Goal: Task Accomplishment & Management: Manage account settings

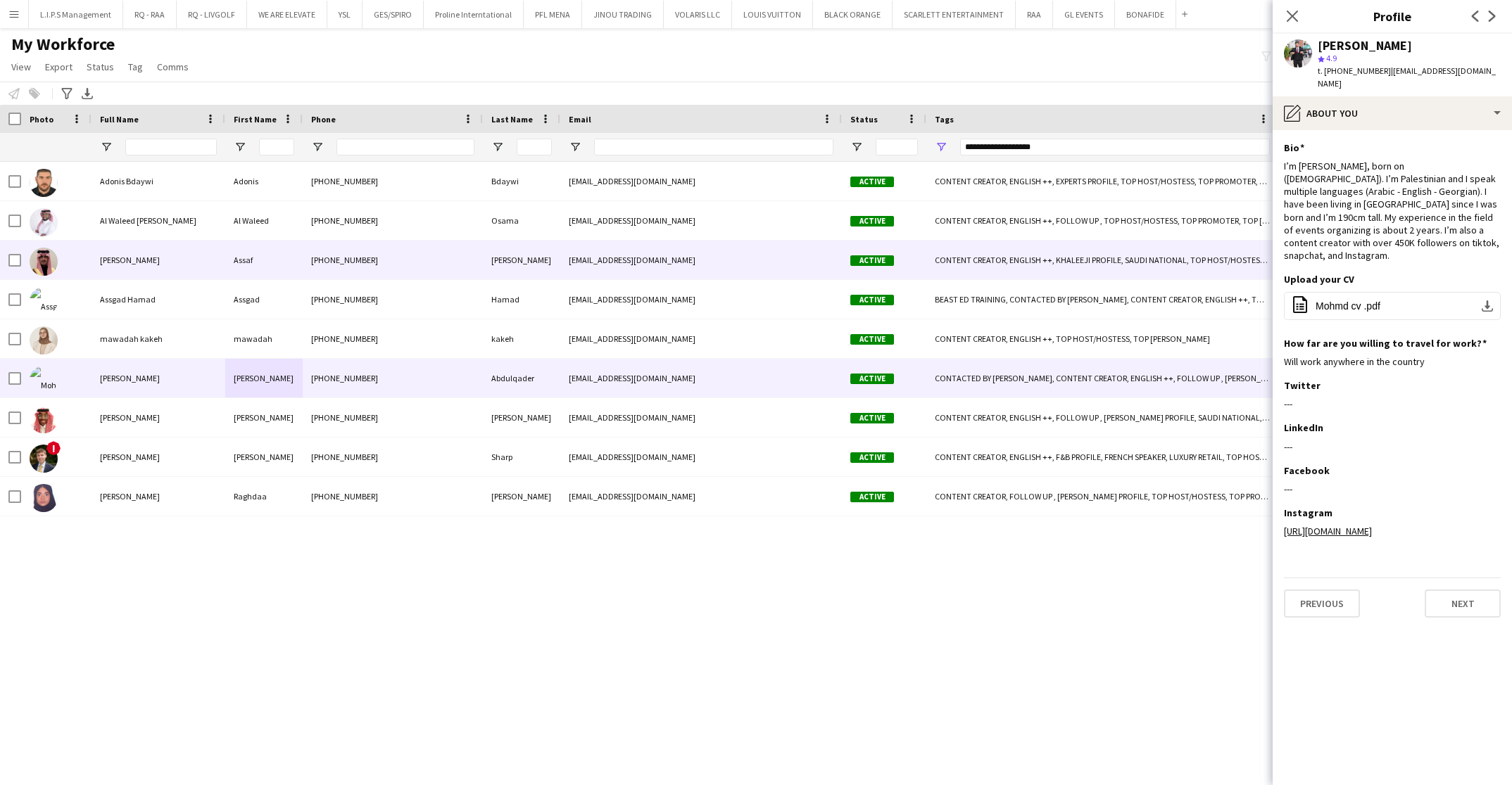
click at [190, 258] on div "[PERSON_NAME]" at bounding box center [158, 259] width 134 height 39
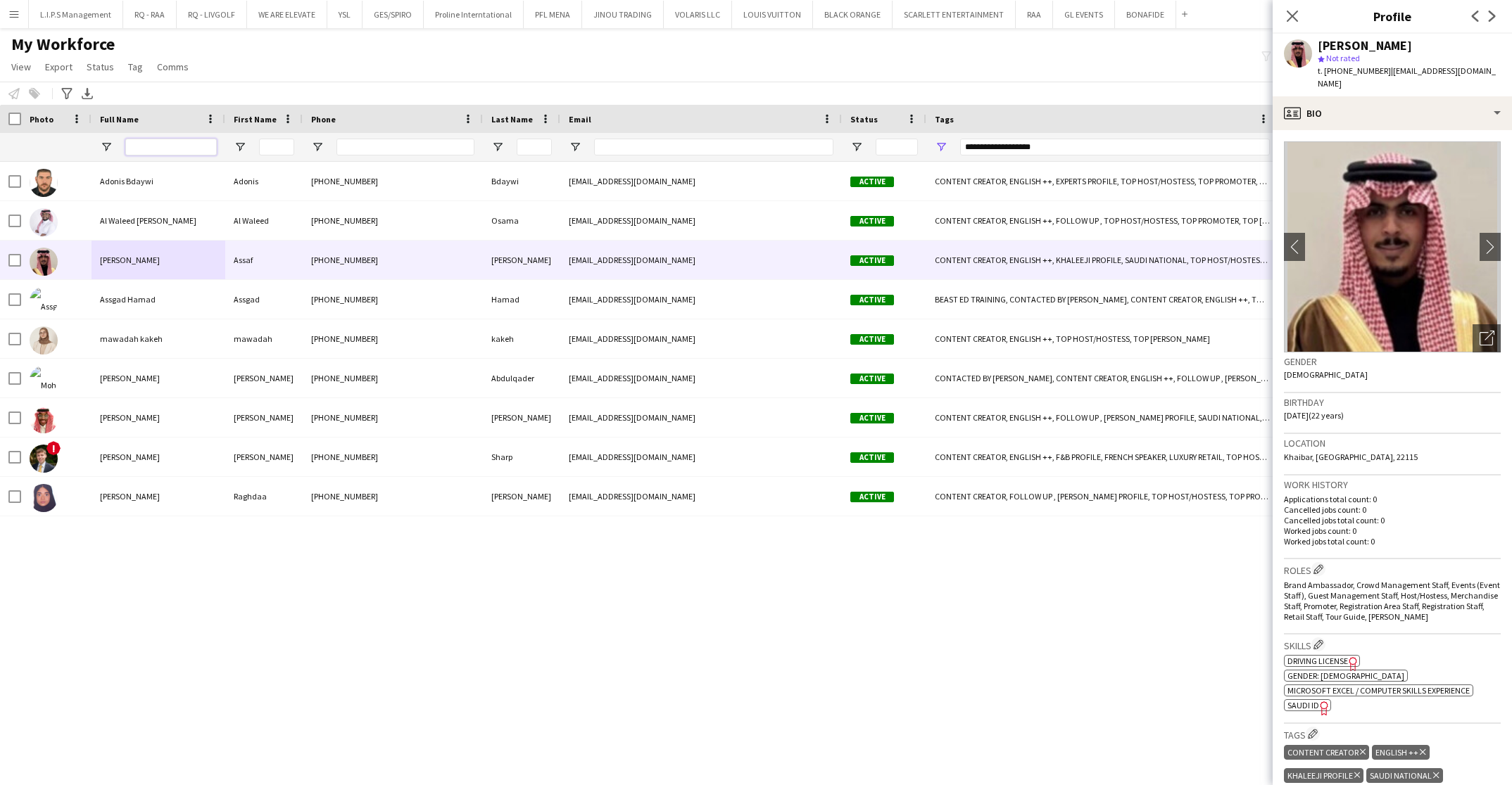
click at [163, 141] on input "Full Name Filter Input" at bounding box center [171, 147] width 91 height 17
click at [1295, 9] on icon "Close pop-in" at bounding box center [1292, 16] width 14 height 14
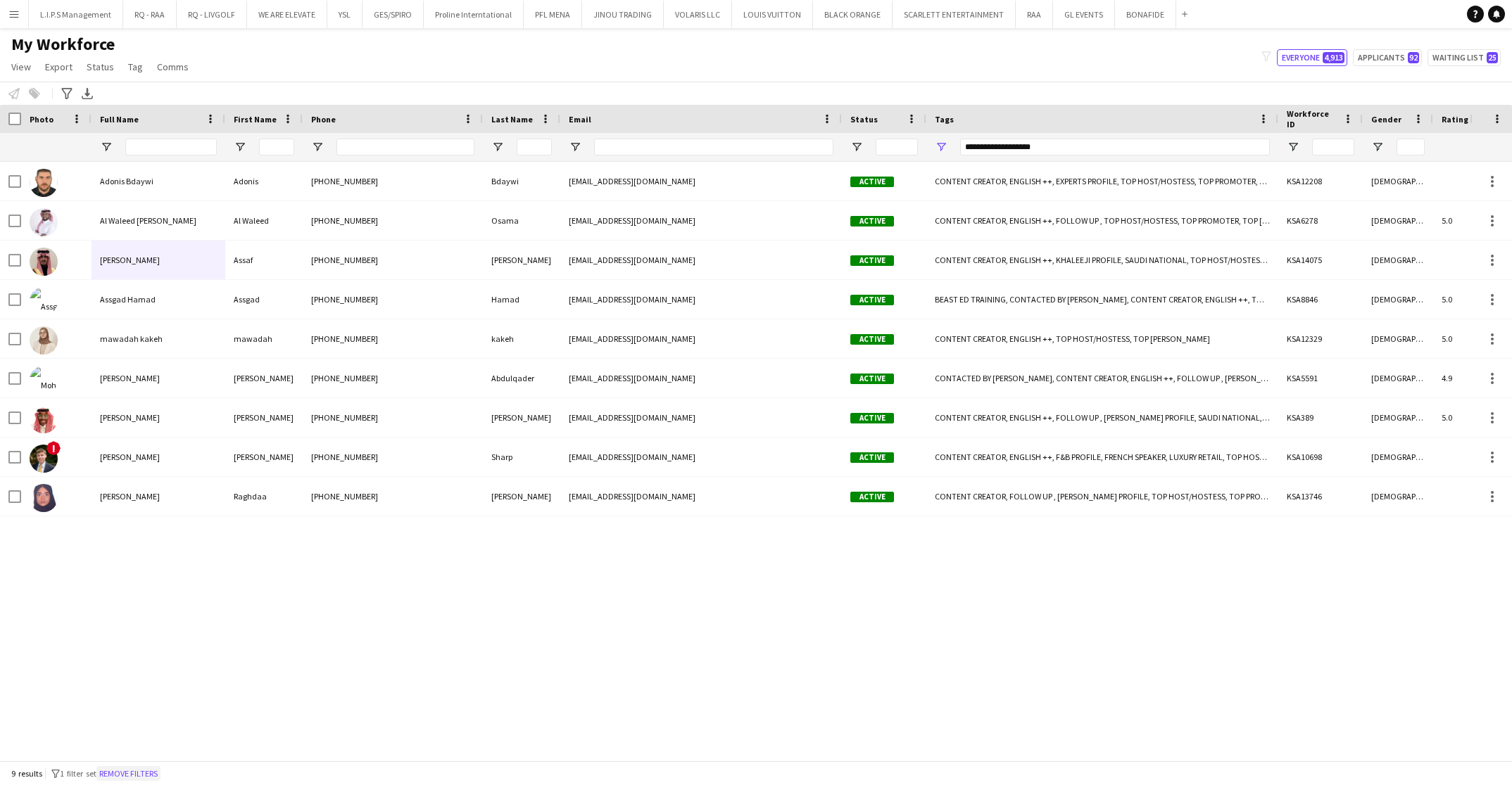
click at [147, 774] on button "Remove filters" at bounding box center [129, 774] width 64 height 15
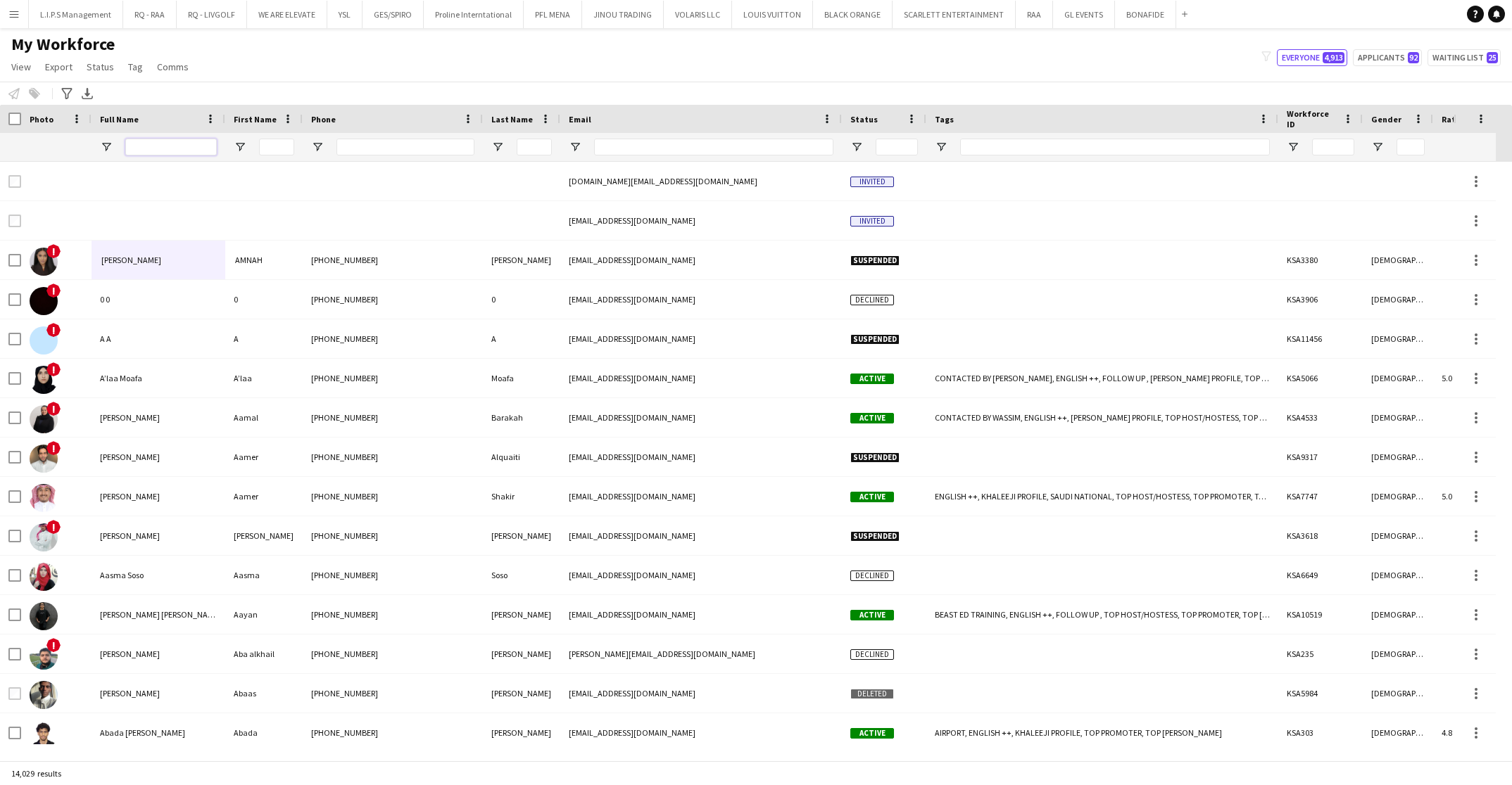
click at [190, 143] on input "Full Name Filter Input" at bounding box center [171, 147] width 91 height 17
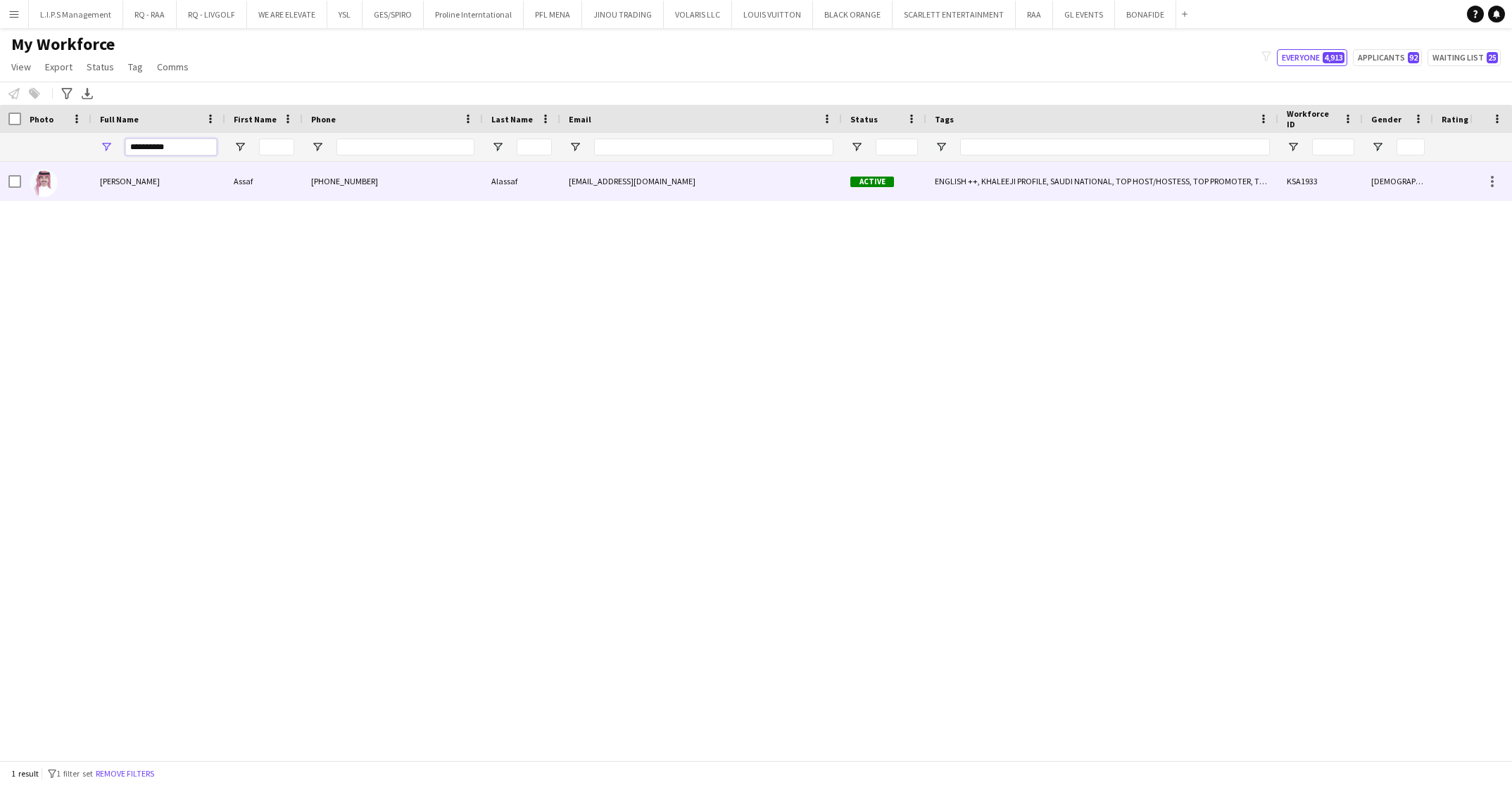
type input "**********"
click at [184, 188] on div "[PERSON_NAME]" at bounding box center [158, 181] width 134 height 39
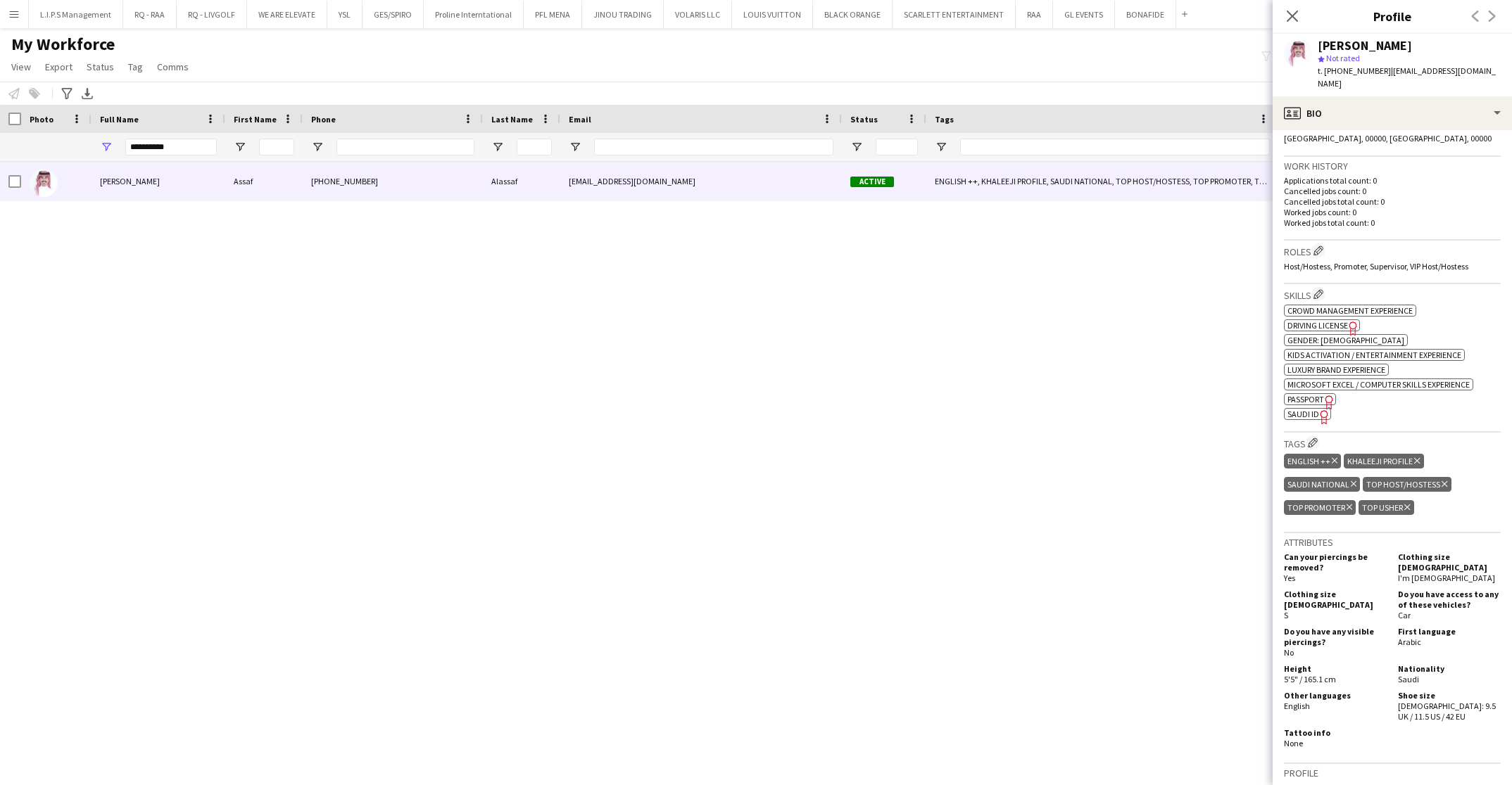
scroll to position [320, 0]
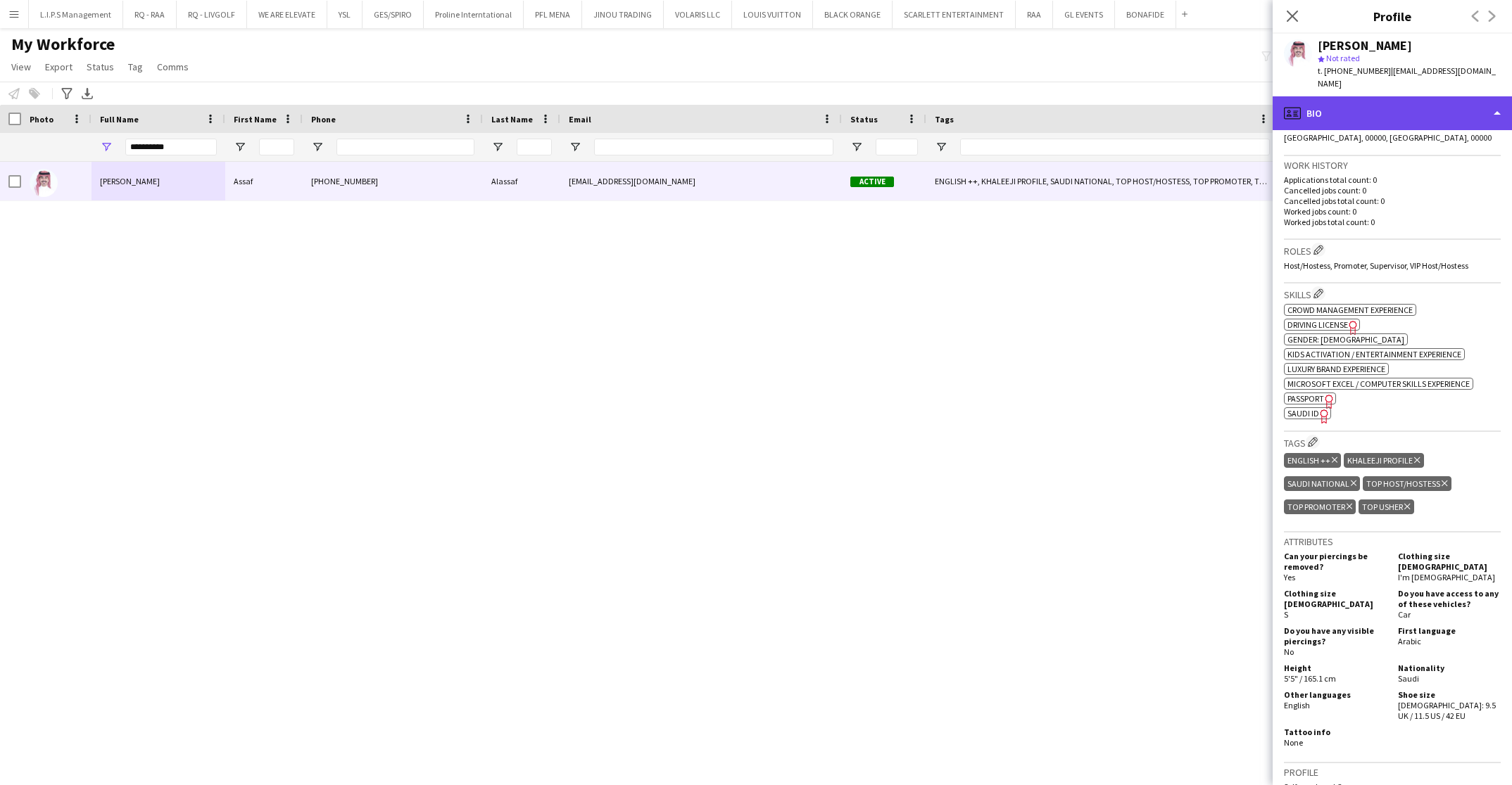
click at [1461, 97] on div "profile Bio" at bounding box center [1392, 113] width 239 height 34
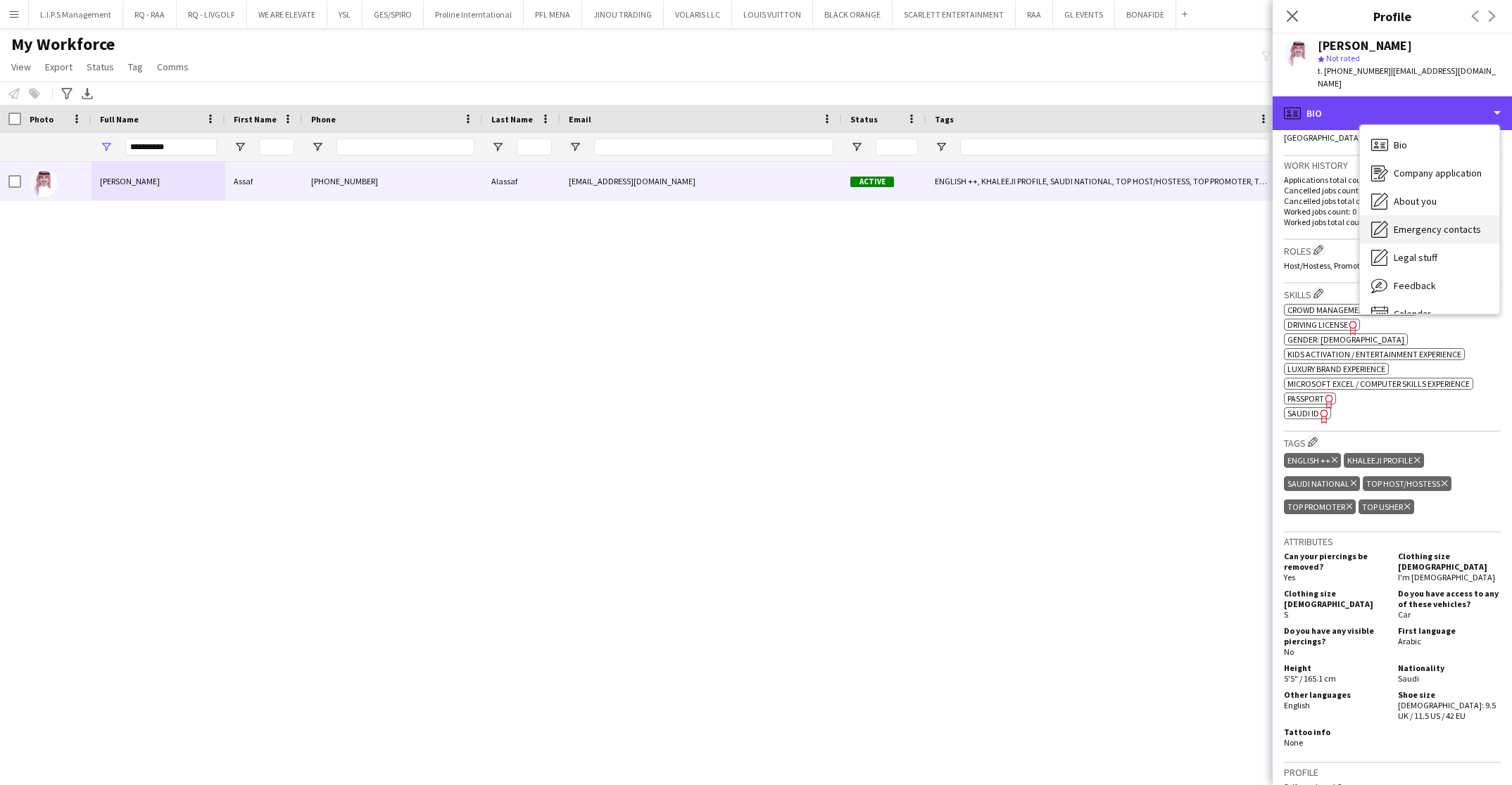
scroll to position [19, 0]
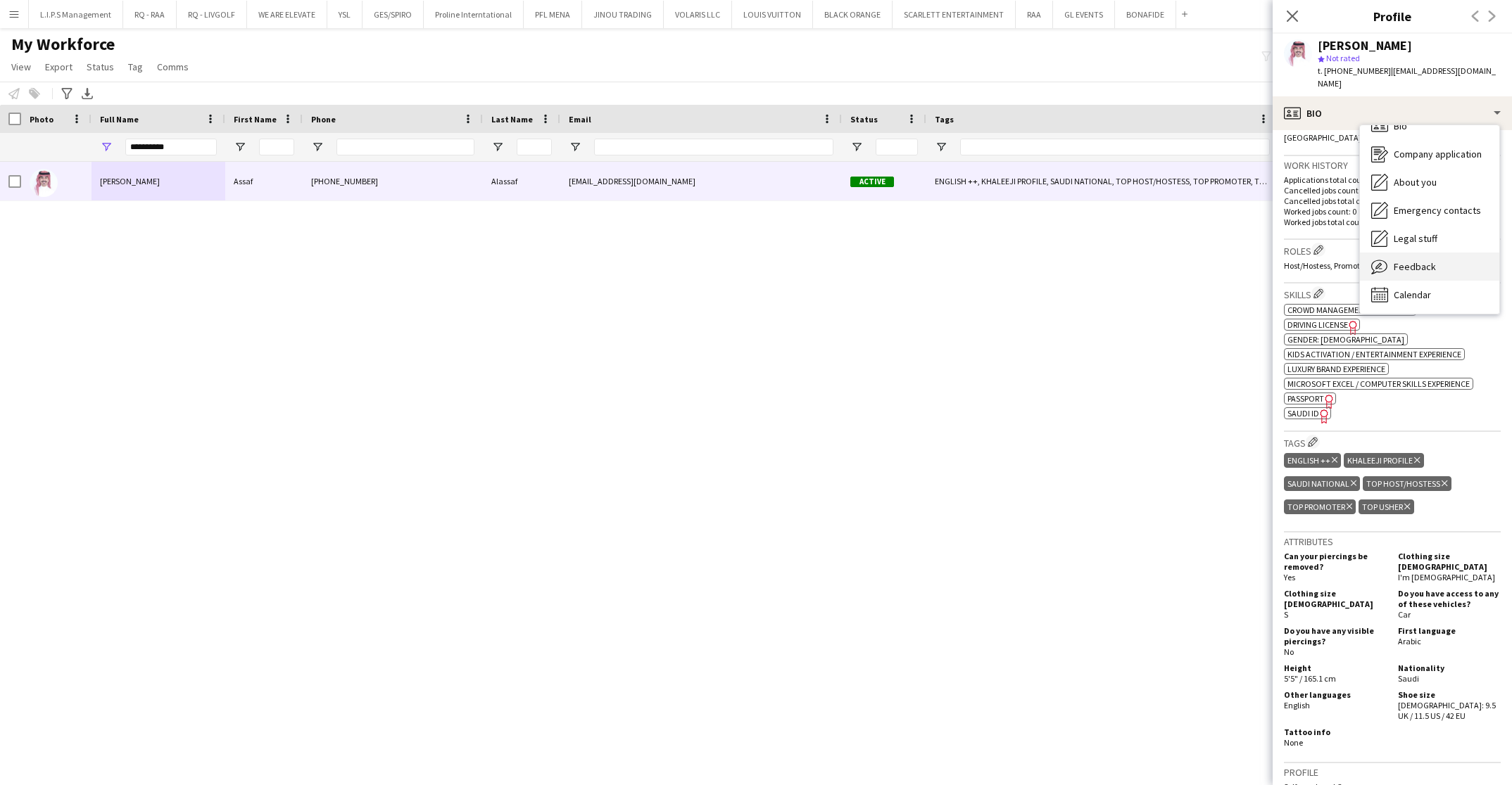
click at [1457, 255] on div "Feedback Feedback" at bounding box center [1429, 266] width 139 height 28
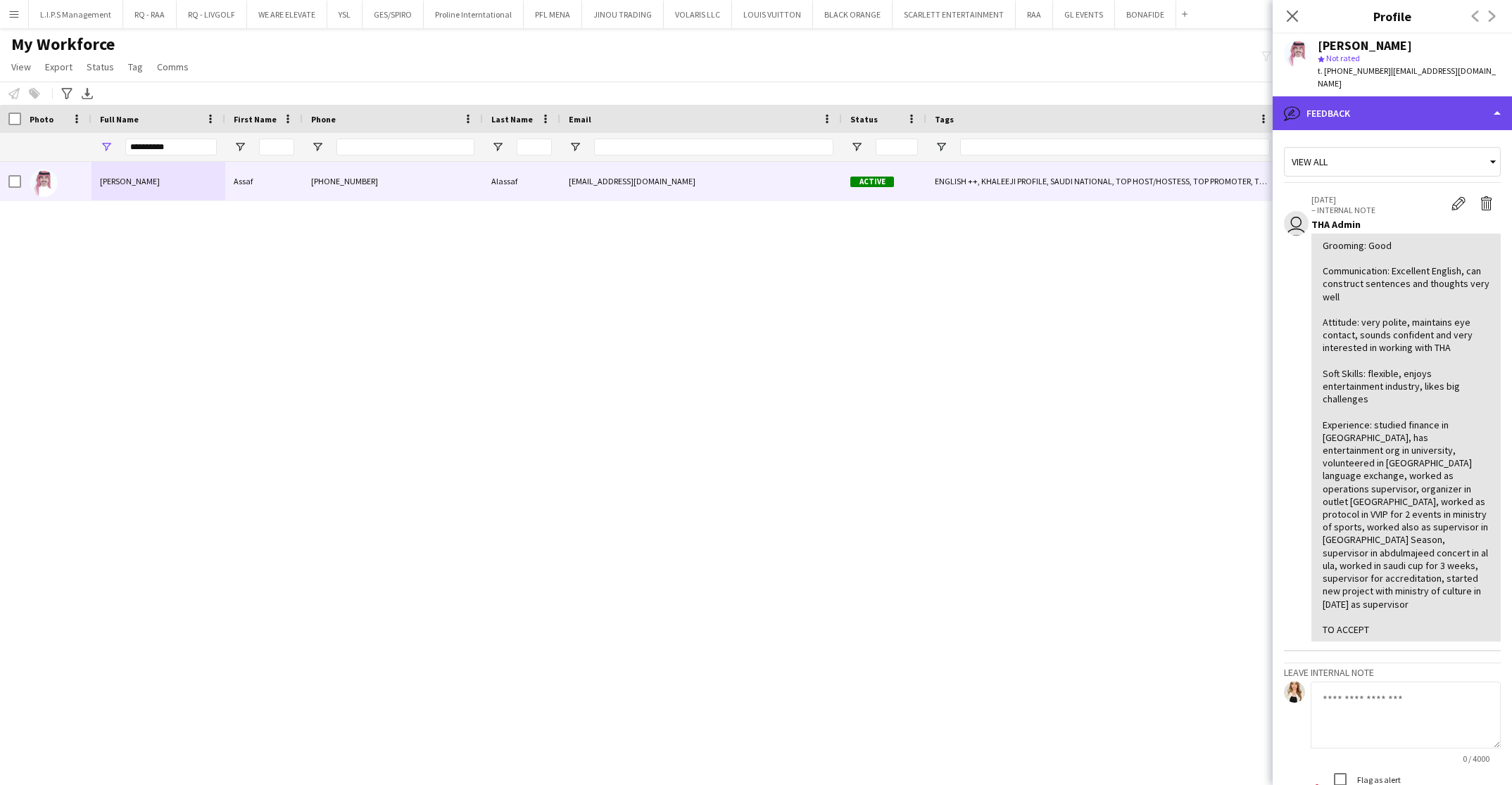
click at [1457, 97] on div "bubble-pencil Feedback" at bounding box center [1392, 113] width 239 height 34
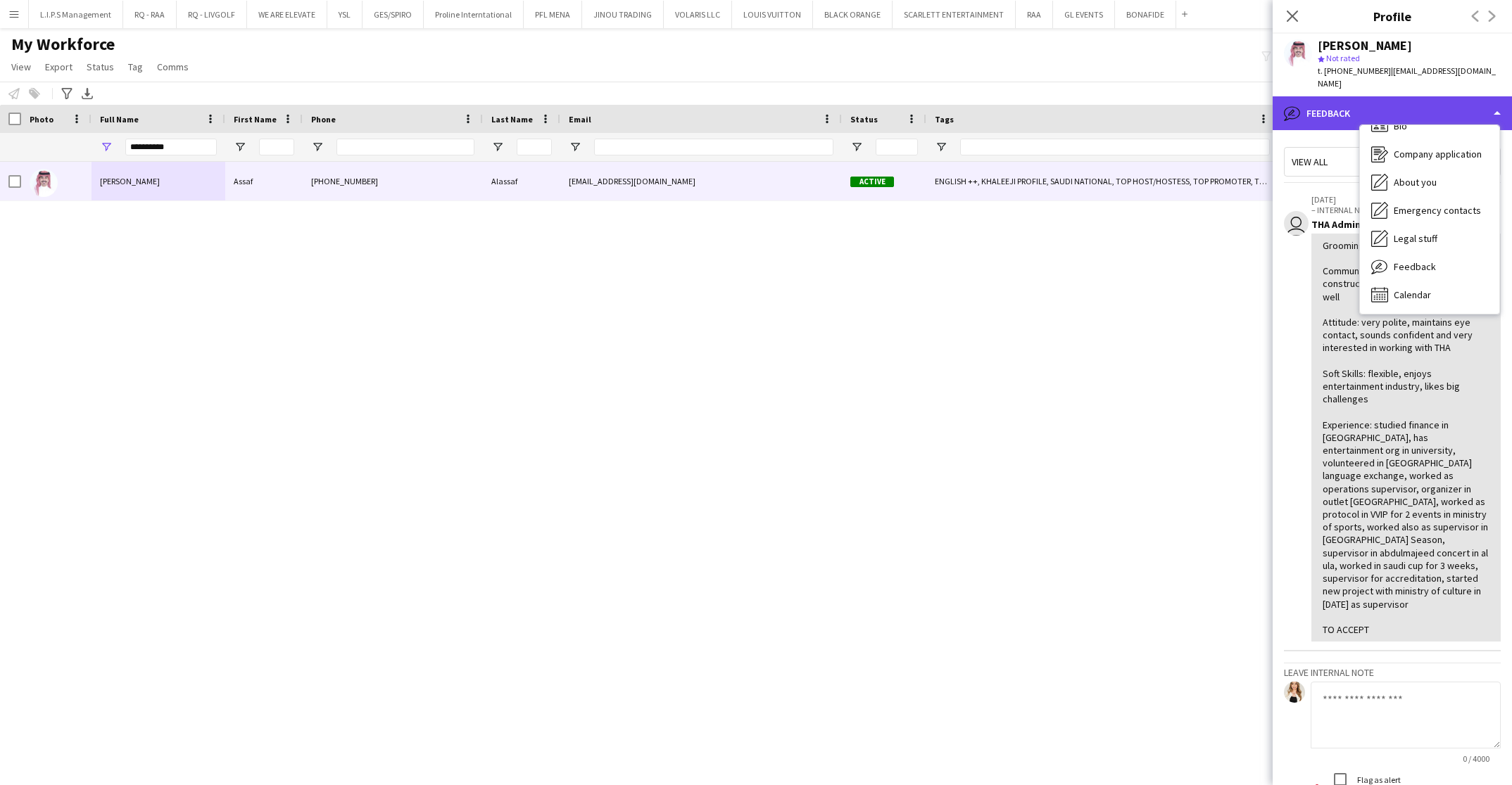
click at [1457, 97] on div "bubble-pencil Feedback" at bounding box center [1392, 113] width 239 height 34
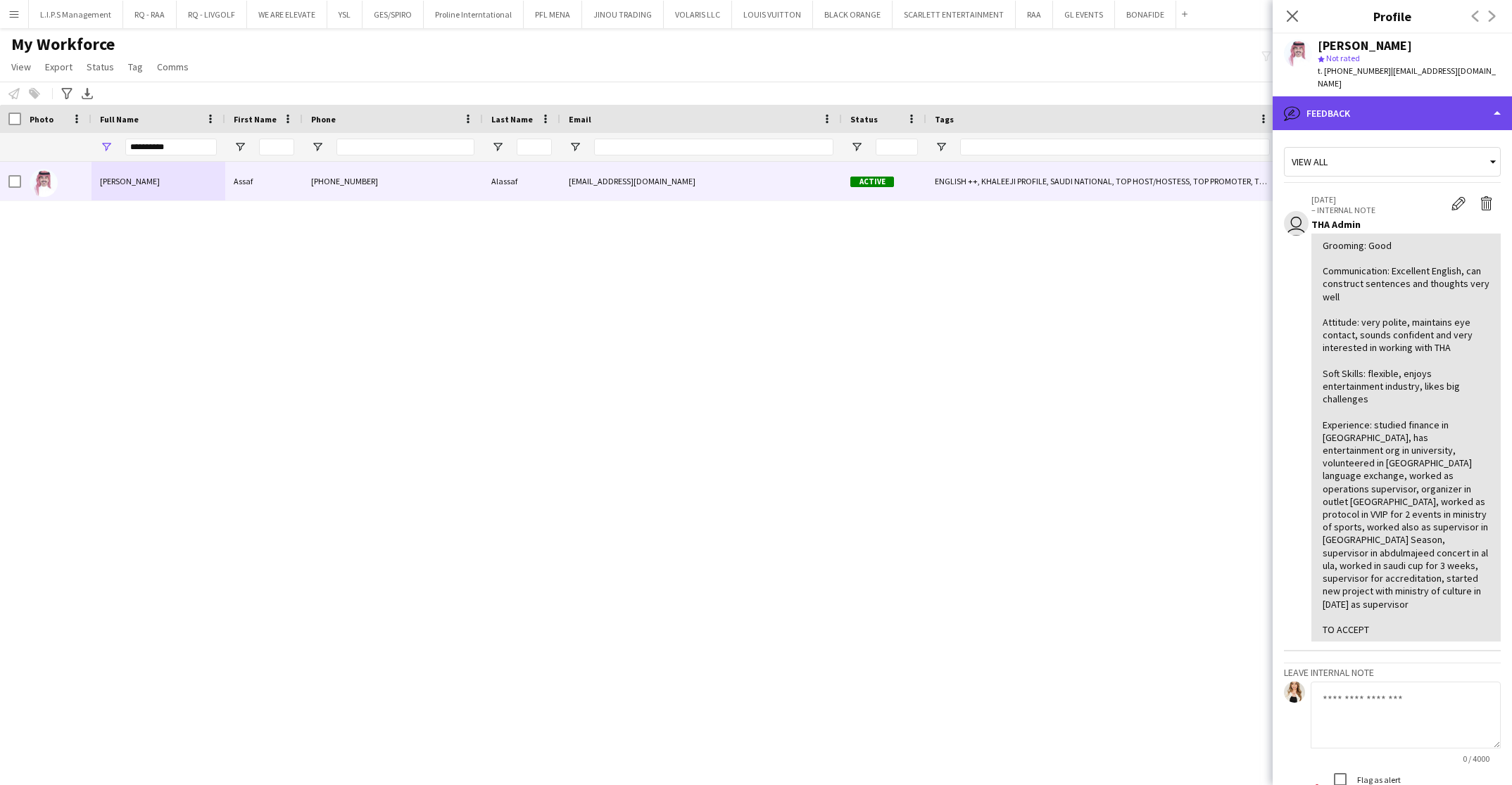
click at [1457, 97] on div "bubble-pencil Feedback" at bounding box center [1392, 113] width 239 height 34
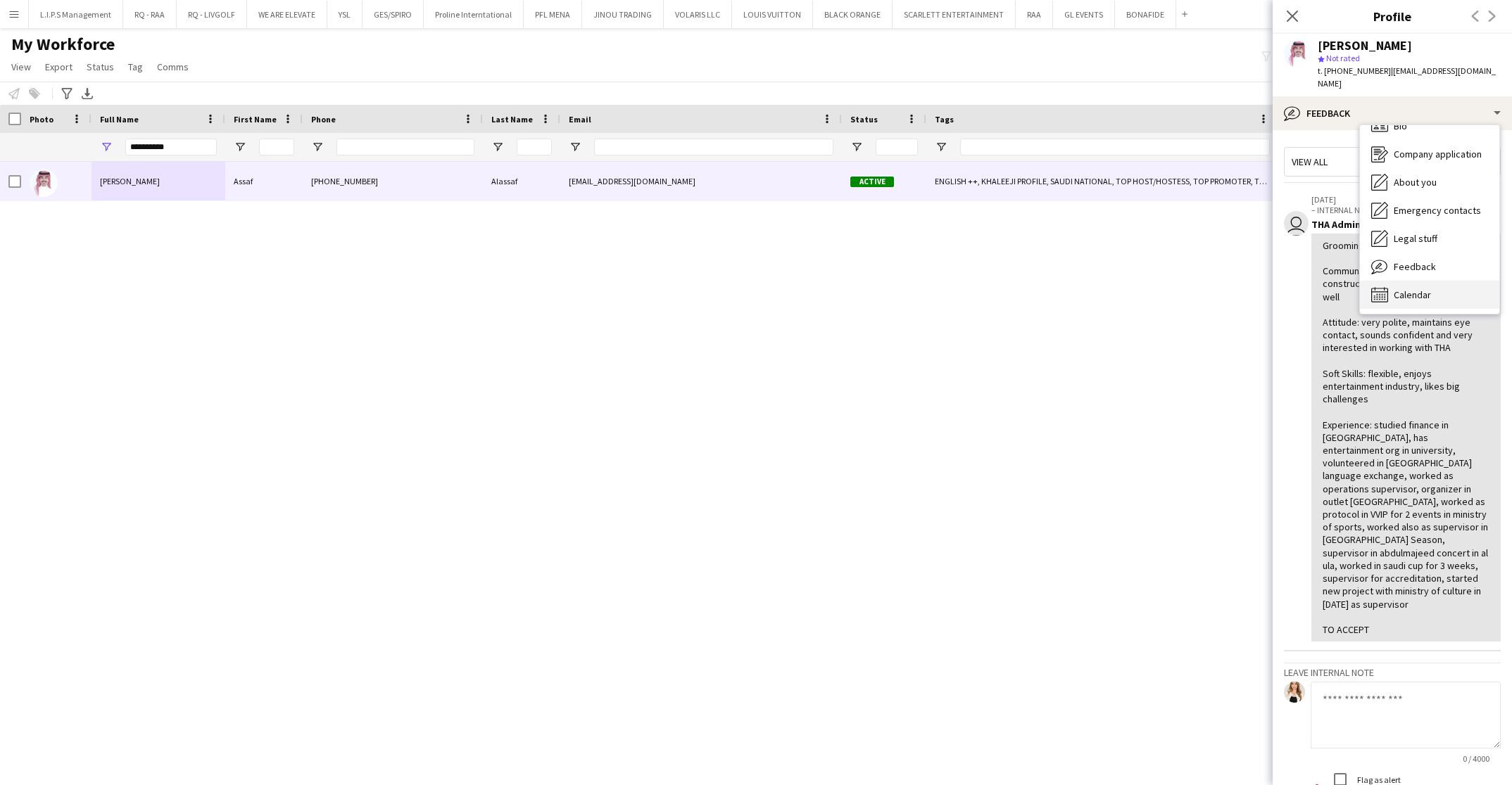
click at [1438, 282] on div "Calendar Calendar" at bounding box center [1429, 294] width 139 height 28
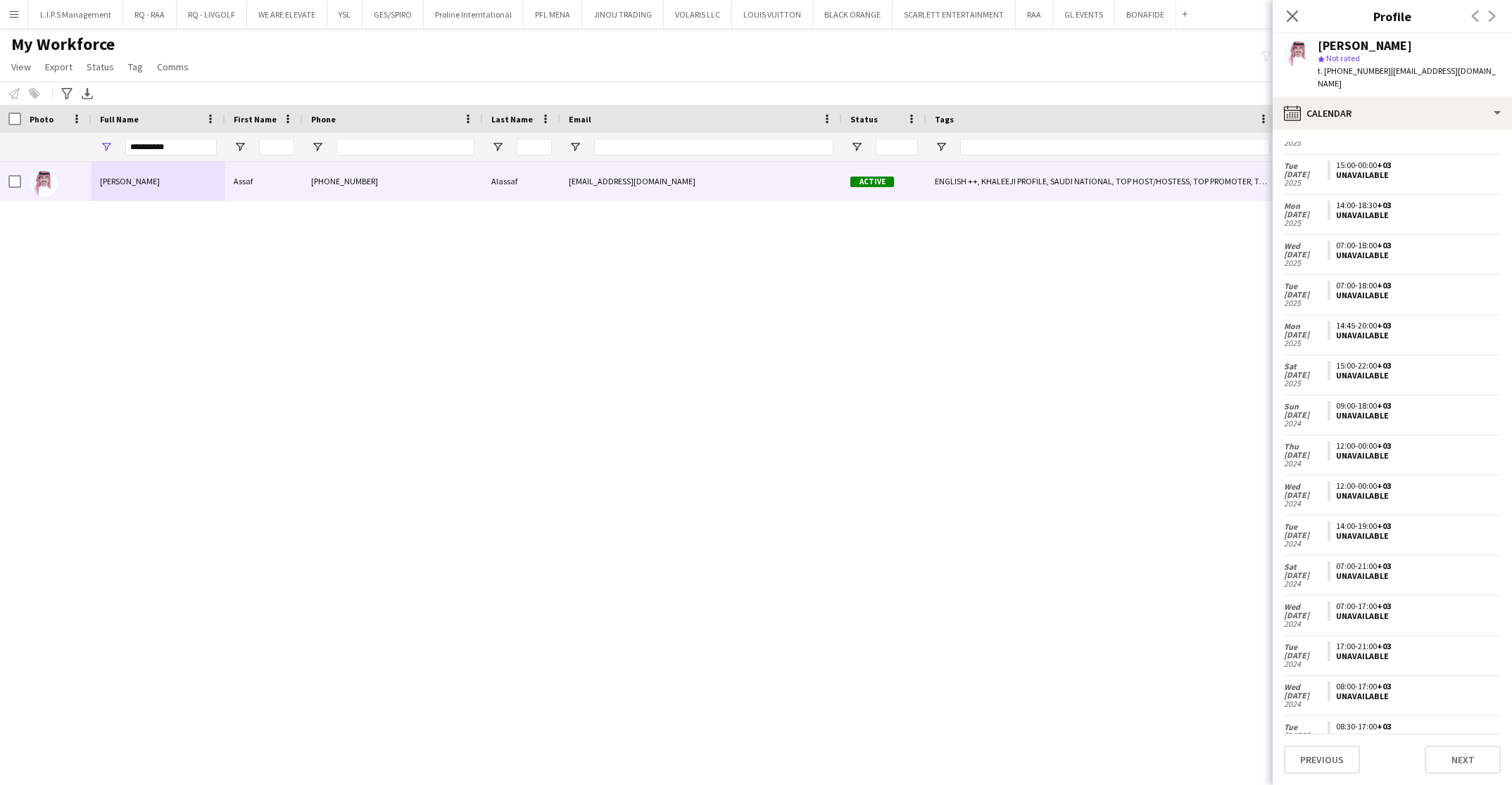
scroll to position [1108, 0]
click at [1425, 97] on div "calendar-full Calendar" at bounding box center [1392, 113] width 239 height 34
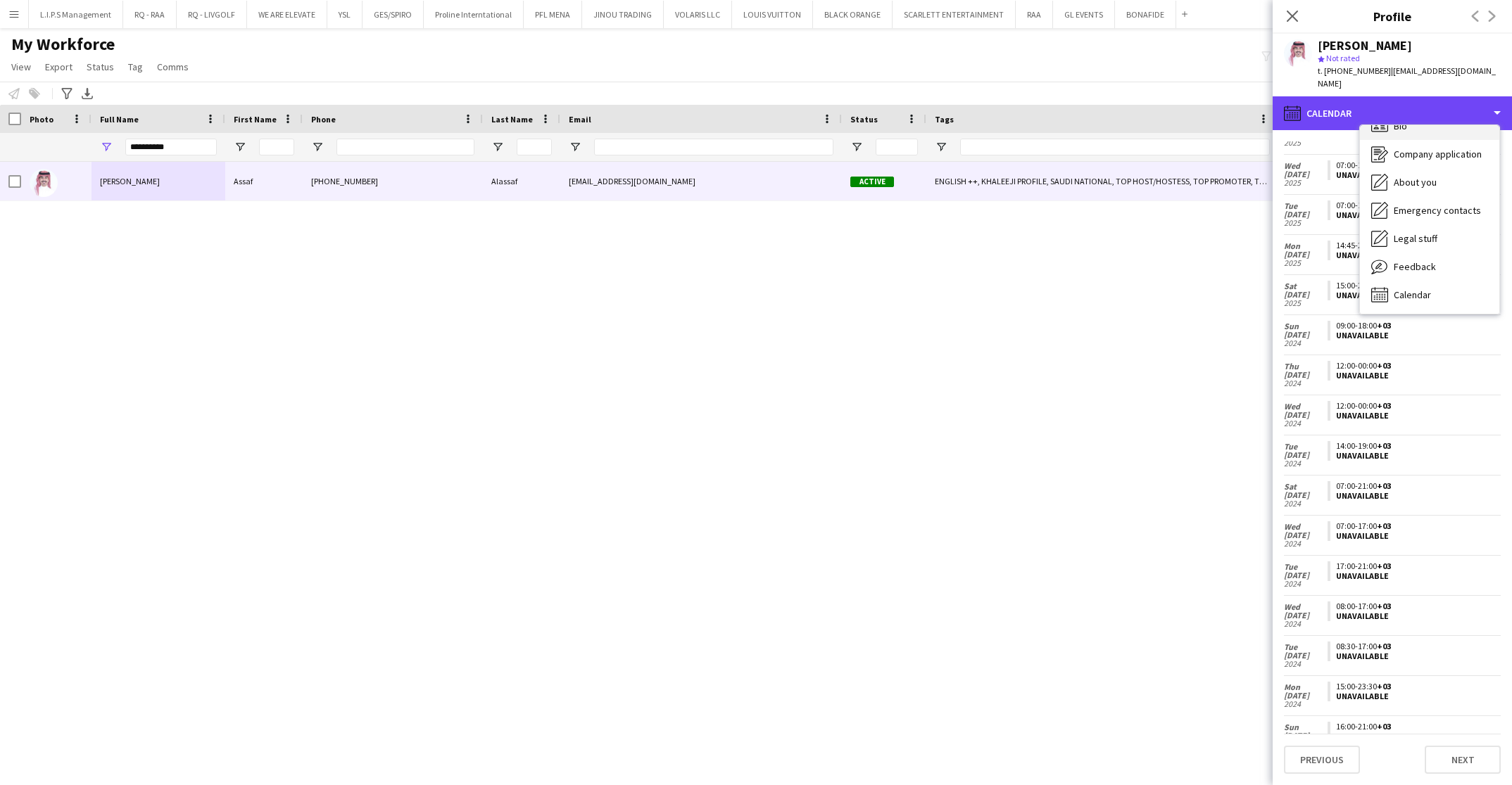
scroll to position [0, 0]
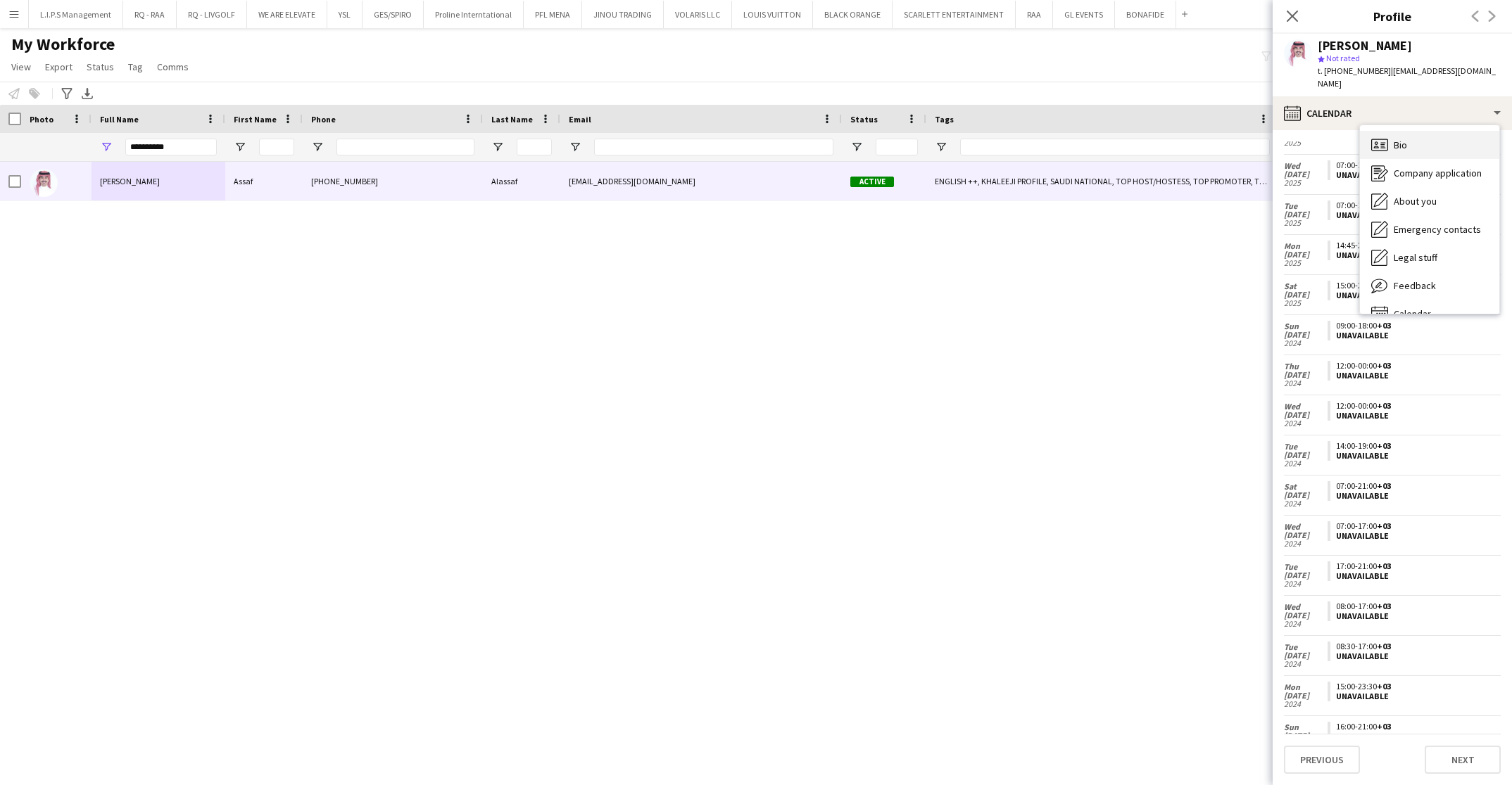
click at [1410, 131] on div "Bio Bio" at bounding box center [1429, 144] width 139 height 28
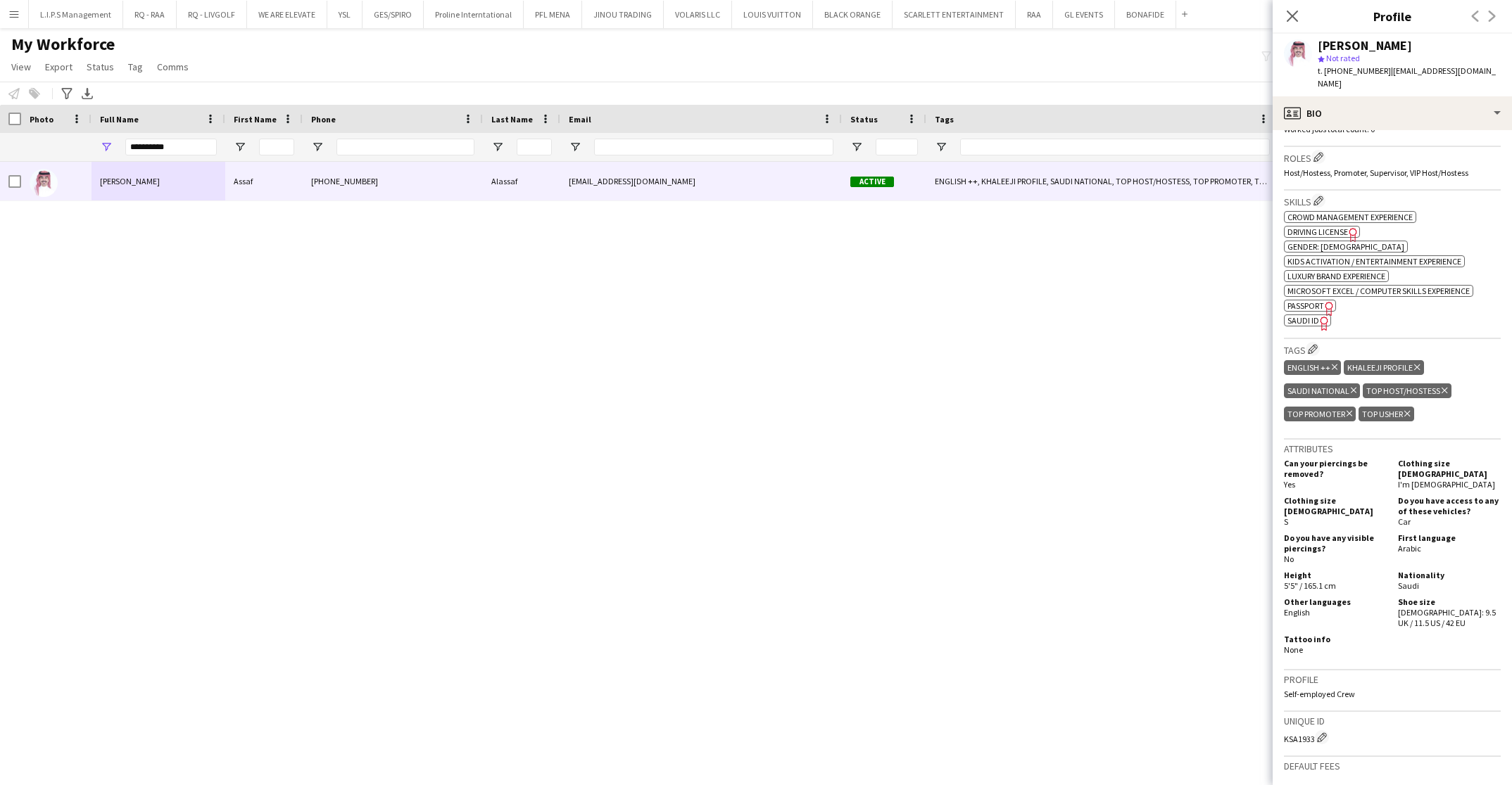
scroll to position [435, 0]
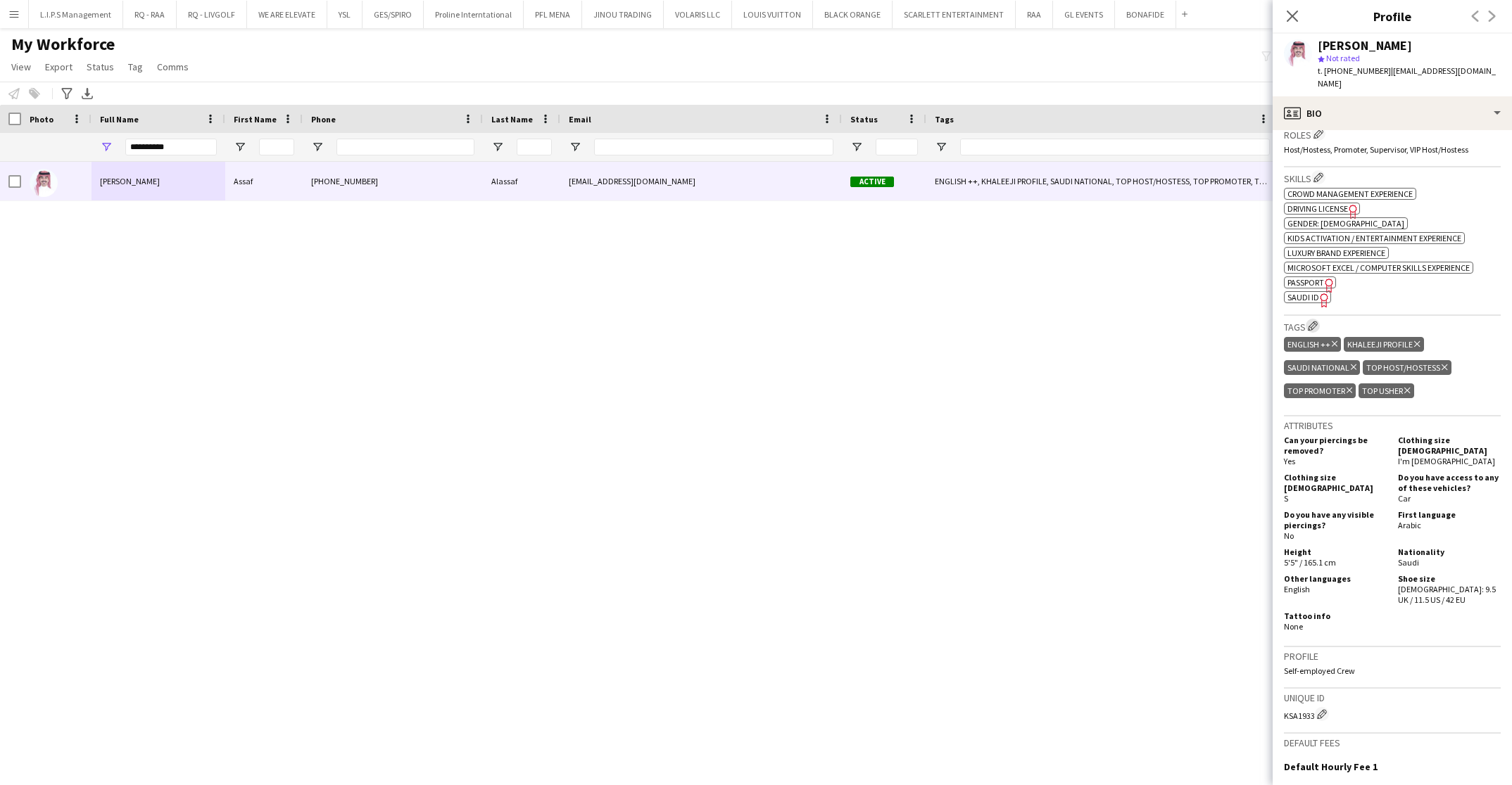
click at [1313, 320] on app-icon "Edit crew company tags" at bounding box center [1312, 325] width 10 height 10
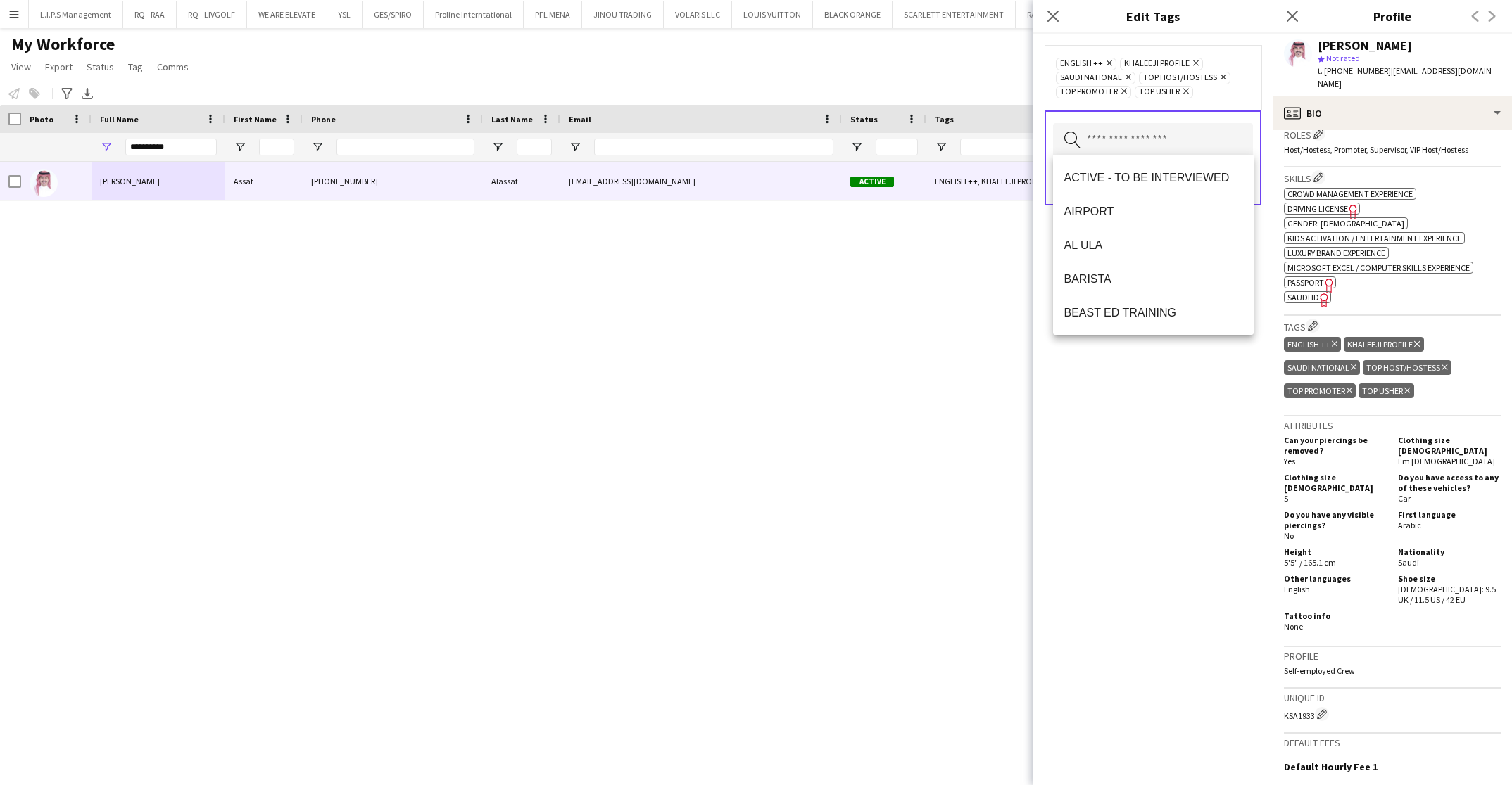
click at [1212, 138] on input "text" at bounding box center [1153, 141] width 200 height 36
type input "*"
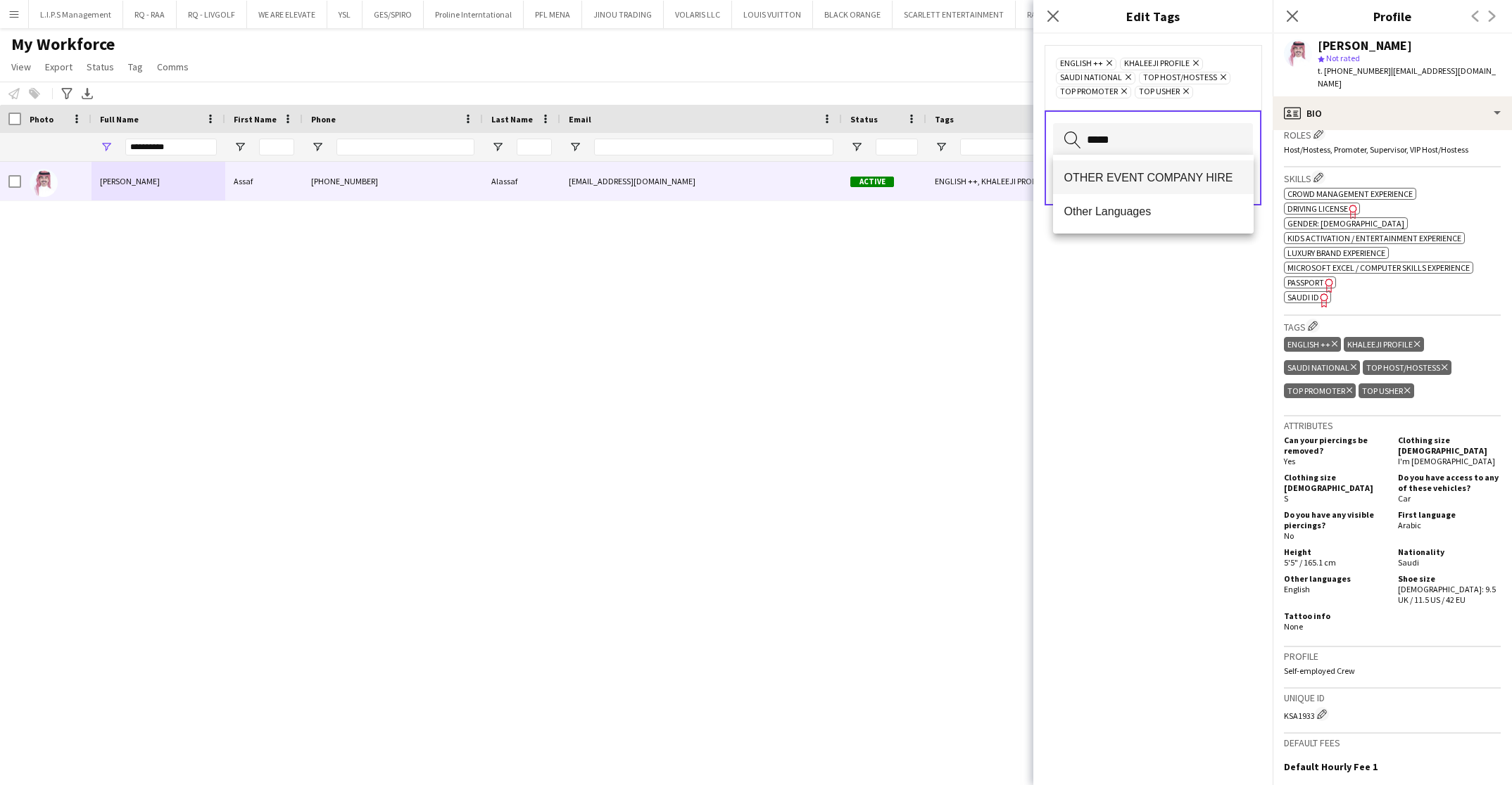
type input "*****"
click at [1210, 173] on span "OTHER EVENT COMPANY HIRE" at bounding box center [1153, 178] width 178 height 14
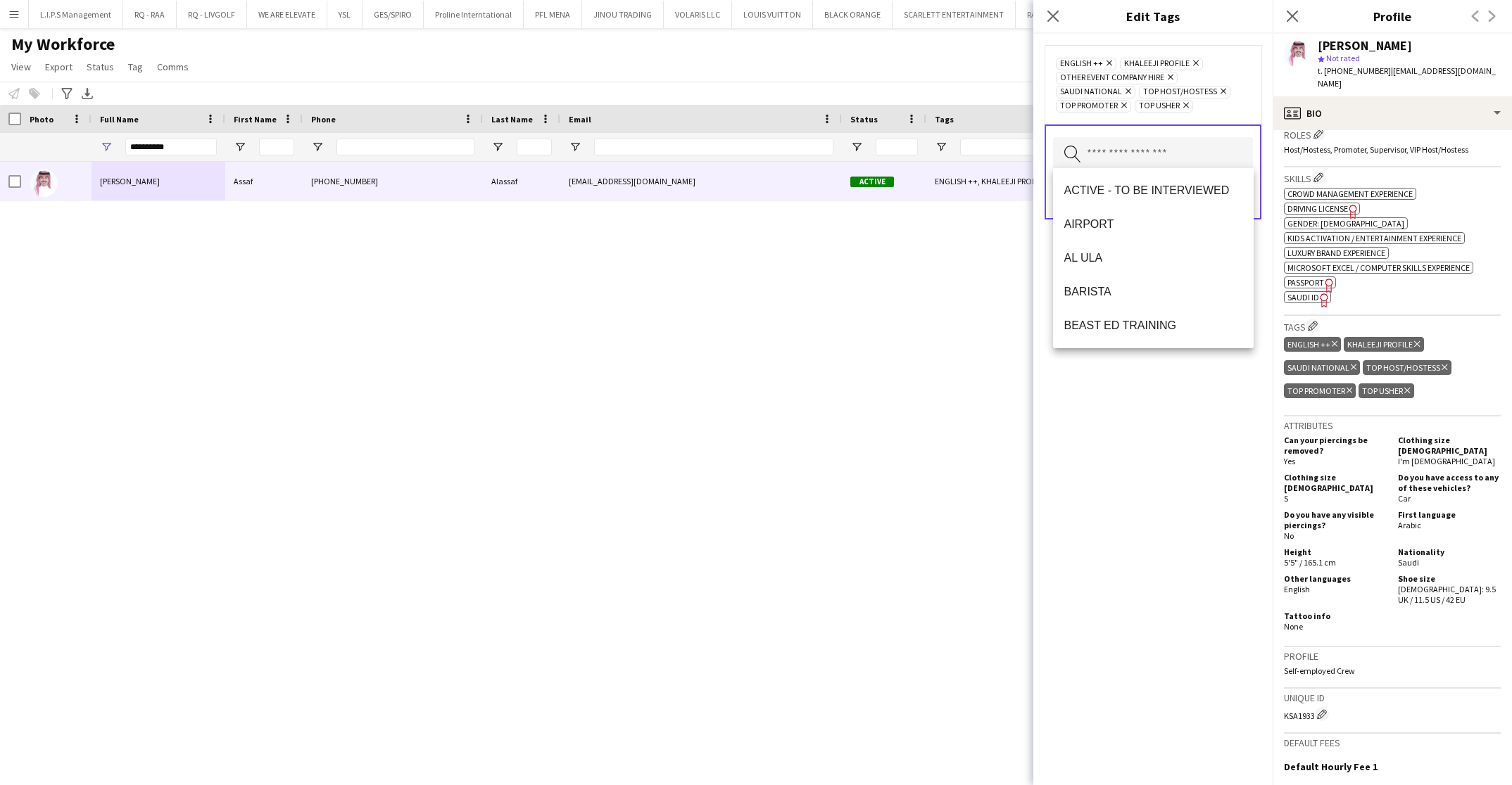
click at [1178, 428] on div "ENGLISH ++ Remove KHALEEJI PROFILE Remove OTHER EVENT COMPANY HIRE Remove [DEMO…" at bounding box center [1153, 409] width 239 height 751
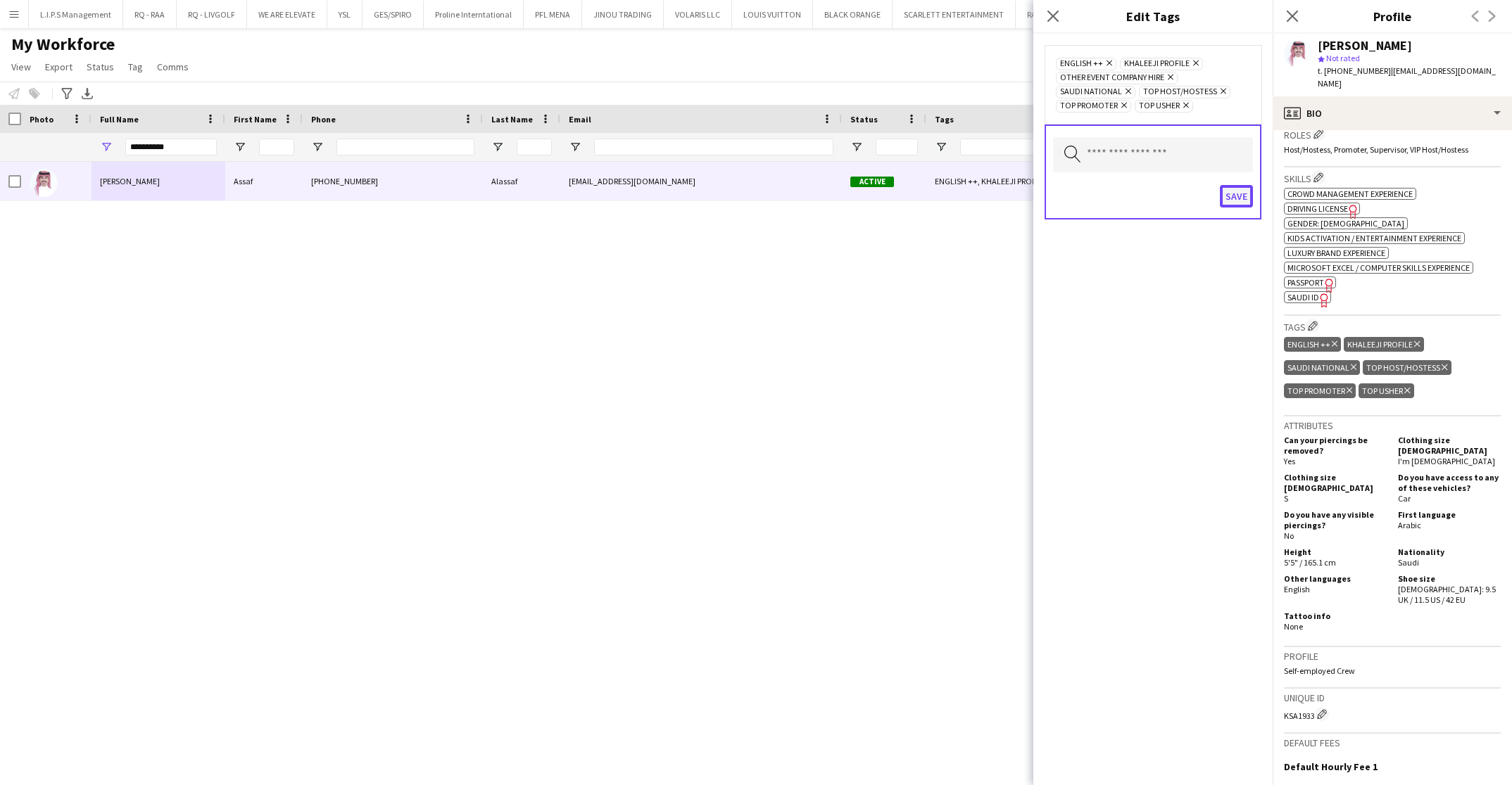
click at [1244, 194] on button "Save" at bounding box center [1236, 196] width 33 height 23
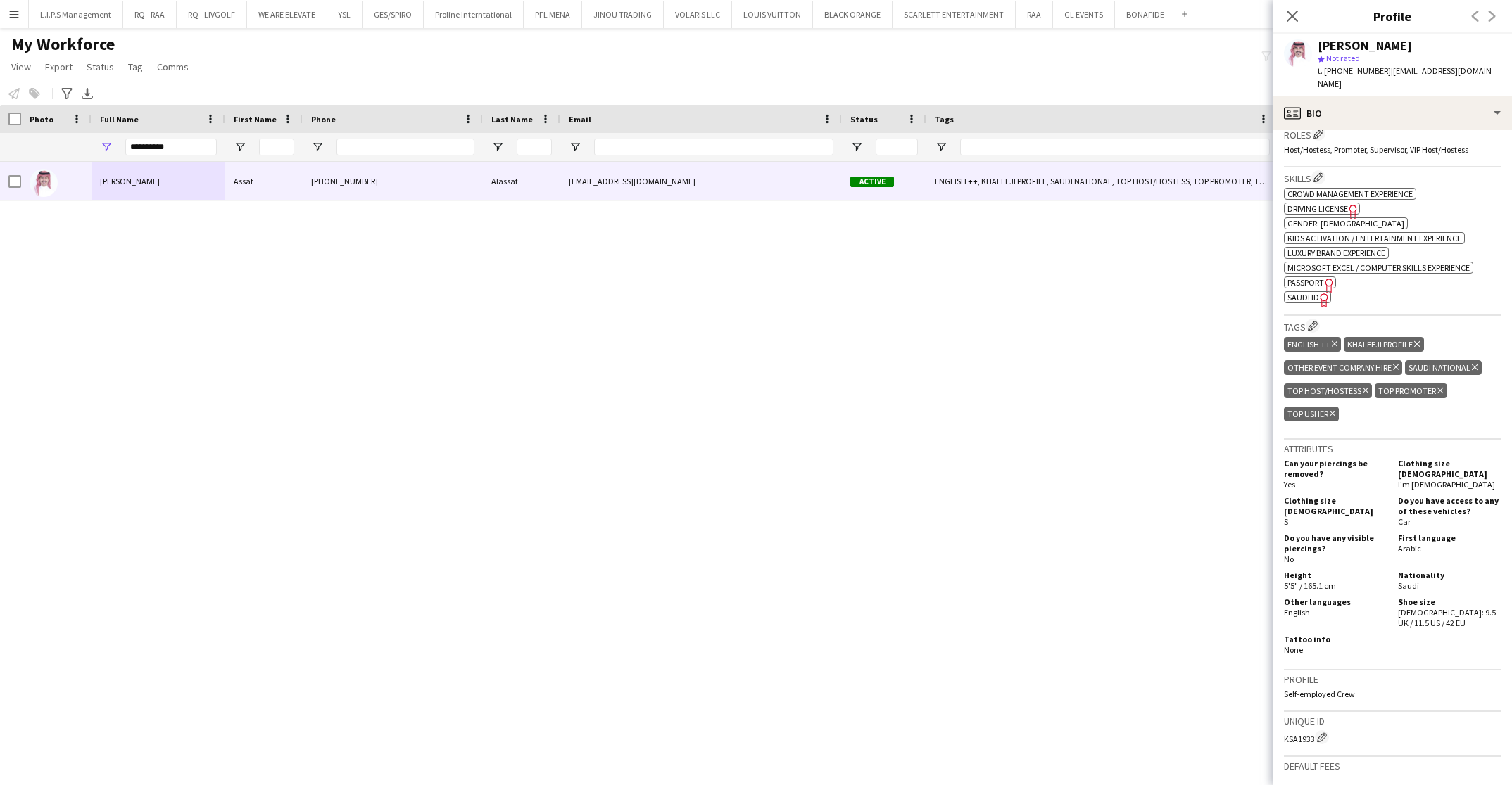
click at [1331, 340] on icon "Delete tag" at bounding box center [1334, 344] width 5 height 8
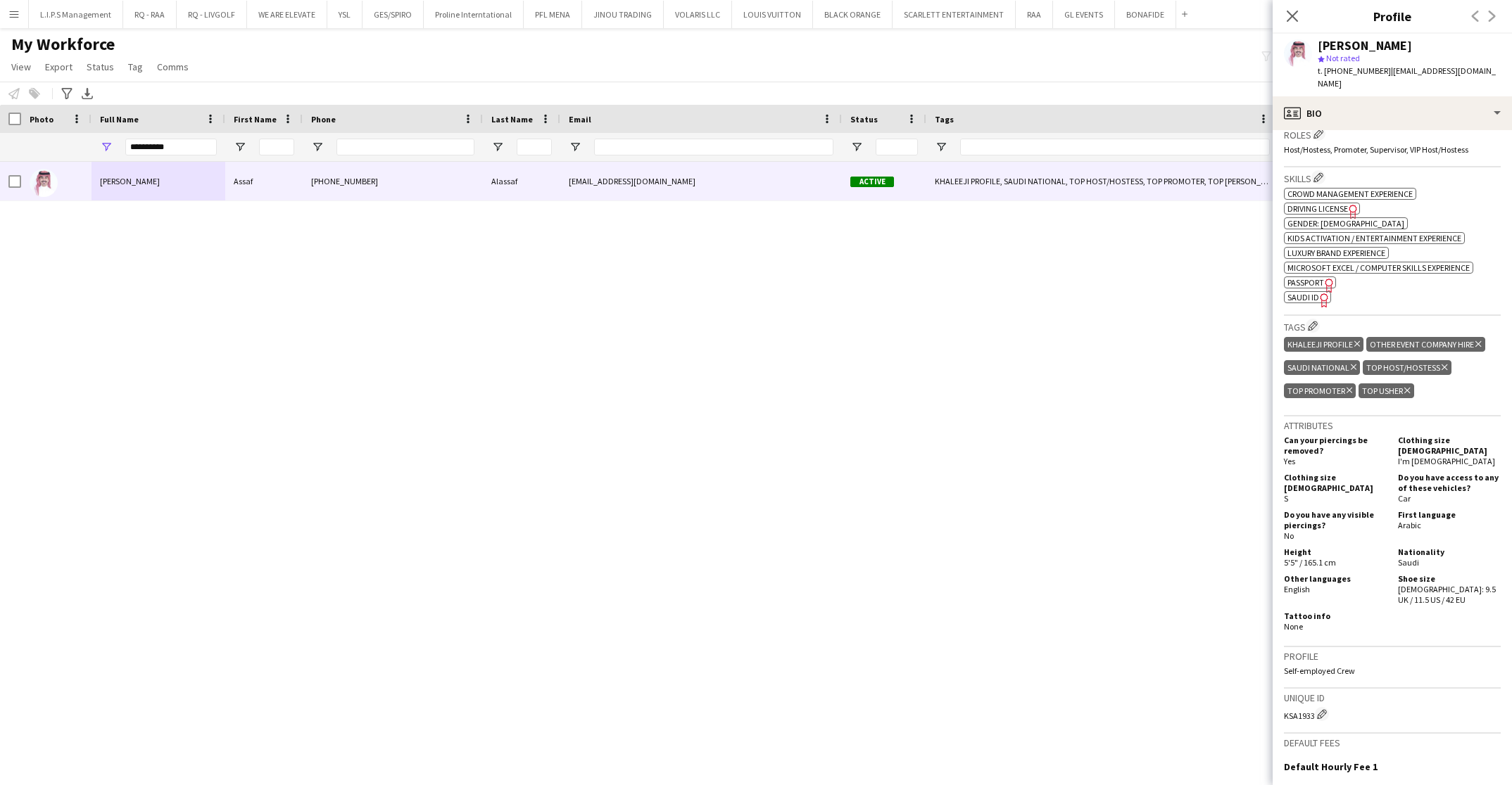
click at [1356, 340] on icon "Delete tag" at bounding box center [1356, 344] width 5 height 8
click at [1473, 340] on icon "Delete tag" at bounding box center [1473, 344] width 5 height 8
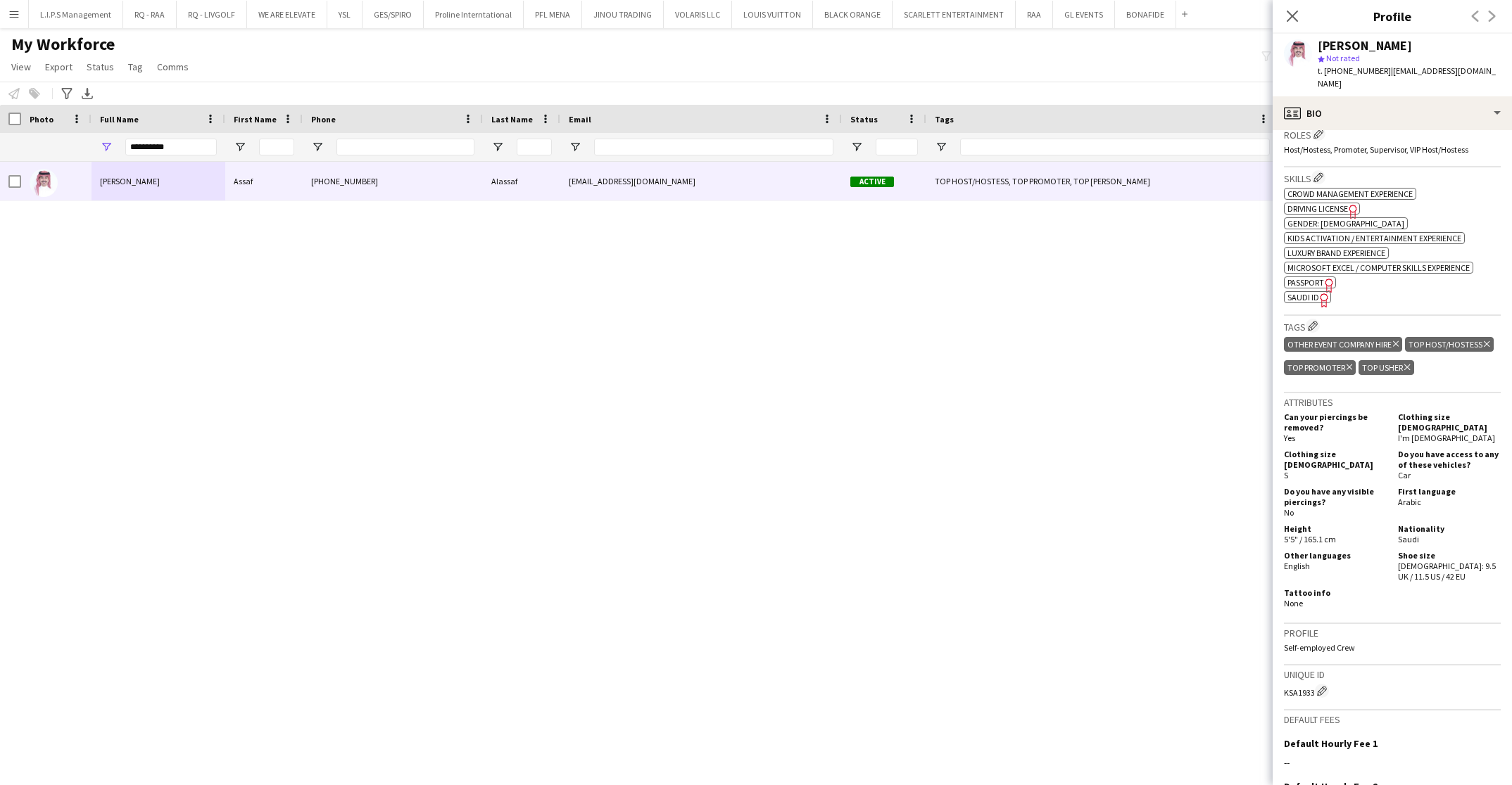
click at [1352, 363] on icon "Delete tag" at bounding box center [1349, 366] width 5 height 8
click at [1483, 348] on icon "Delete tag" at bounding box center [1486, 344] width 5 height 8
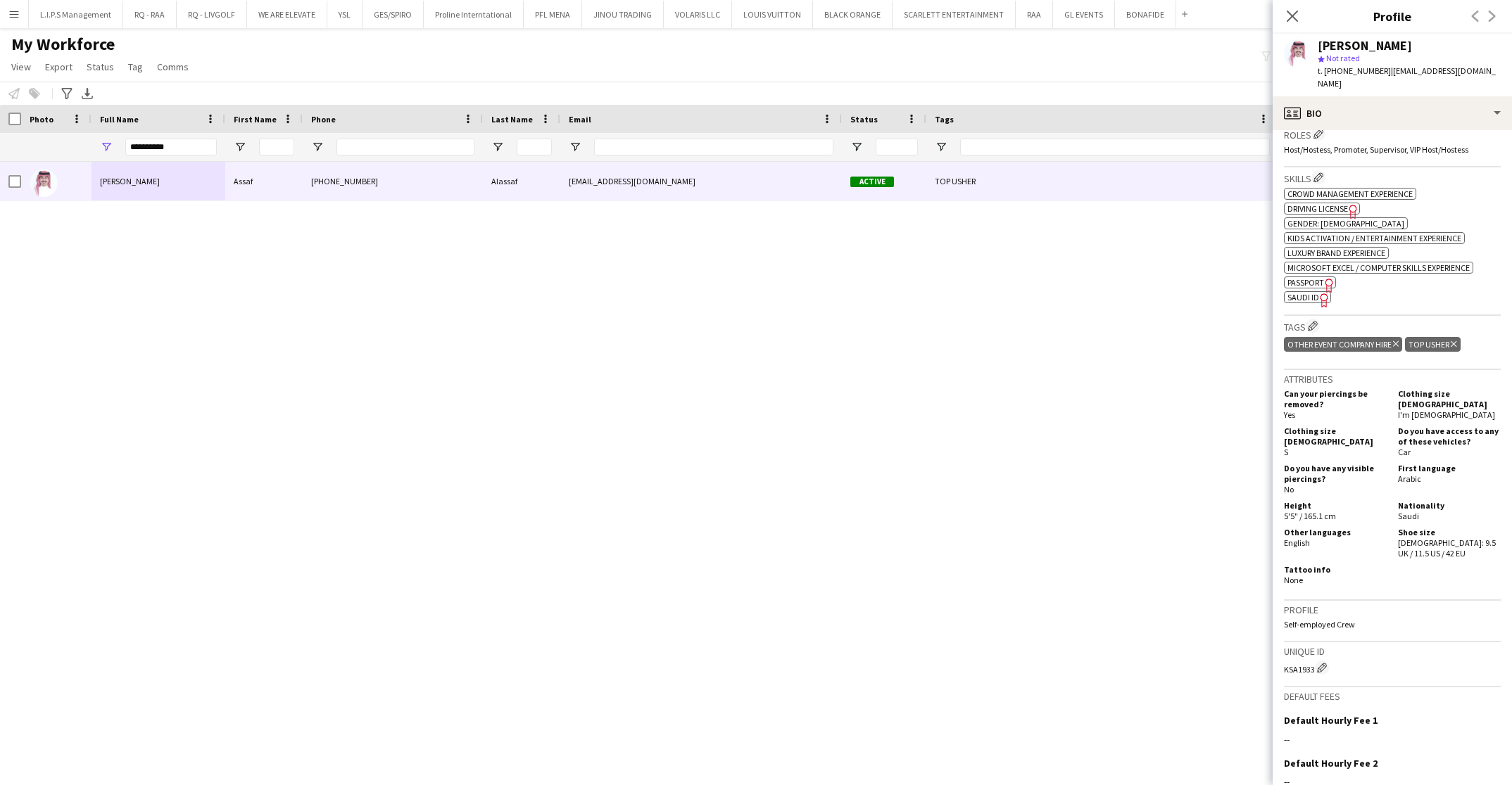
click at [1451, 340] on icon "Delete tag" at bounding box center [1453, 344] width 5 height 8
drag, startPoint x: 199, startPoint y: 147, endPoint x: 56, endPoint y: 141, distance: 143.1
click at [56, 141] on div "**********" at bounding box center [999, 147] width 1997 height 28
